Goal: Find contact information: Find contact information

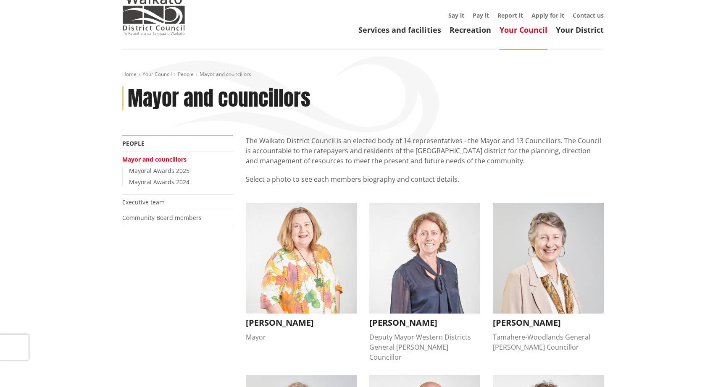
scroll to position [33, 0]
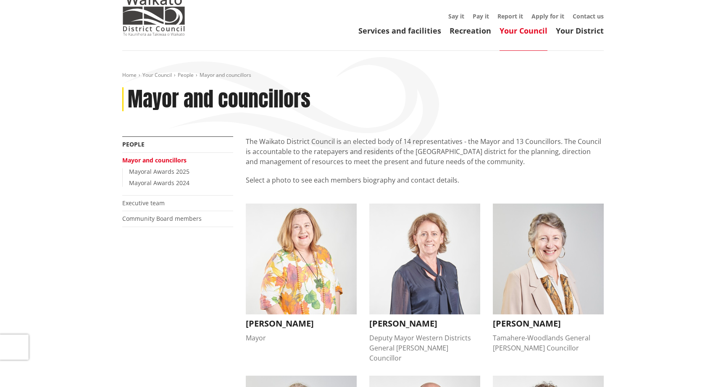
click at [352, 148] on p "The Waikato District Council is an elected body of 14 representatives - the May…" at bounding box center [425, 151] width 358 height 30
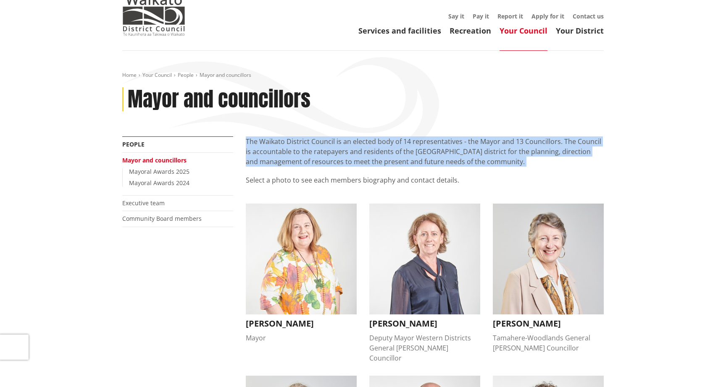
click at [341, 181] on p "Select a photo to see each members biography and contact details." at bounding box center [425, 185] width 358 height 20
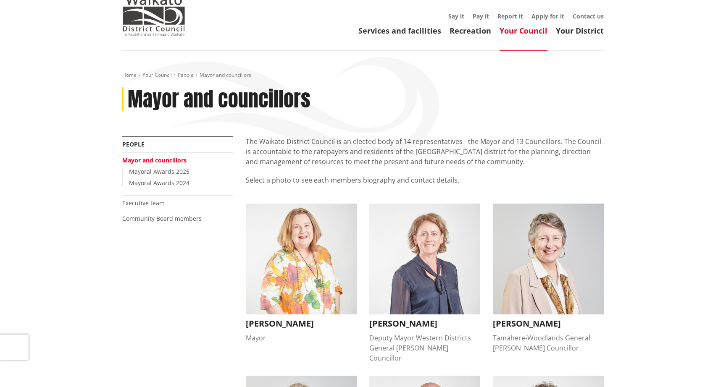
click at [341, 181] on p "Select a photo to see each members biography and contact details." at bounding box center [425, 185] width 358 height 20
click at [344, 155] on p "The Waikato District Council is an elected body of 14 representatives - the May…" at bounding box center [425, 151] width 358 height 30
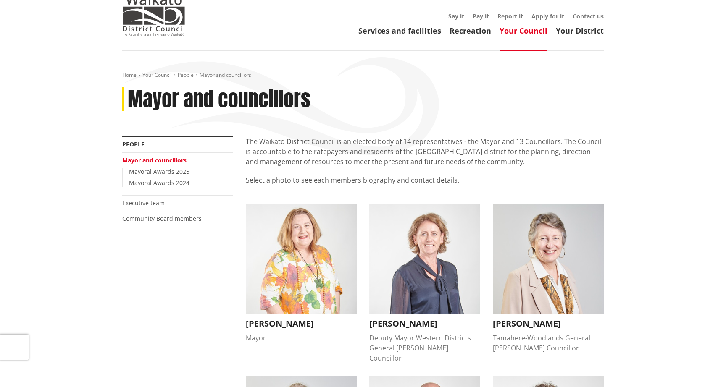
click at [344, 155] on p "The Waikato District Council is an elected body of 14 representatives - the May…" at bounding box center [425, 151] width 358 height 30
